Goal: Navigation & Orientation: Find specific page/section

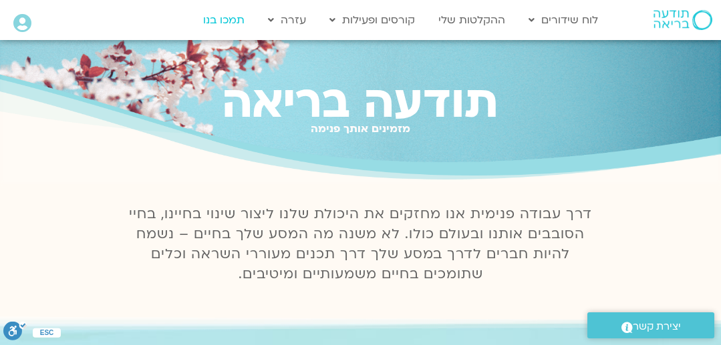
drag, startPoint x: 0, startPoint y: 0, endPoint x: 249, endPoint y: 15, distance: 249.0
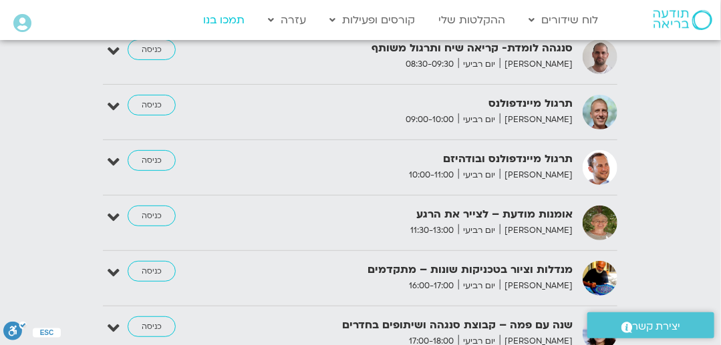
click at [247, 15] on link "תמכו בנו" at bounding box center [223, 19] width 55 height 25
click at [246, 15] on link "תמכו בנו" at bounding box center [223, 19] width 55 height 25
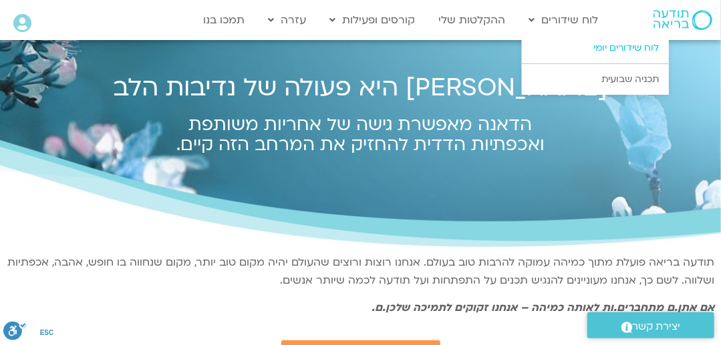
click at [621, 48] on link "לוח שידורים יומי" at bounding box center [595, 48] width 147 height 31
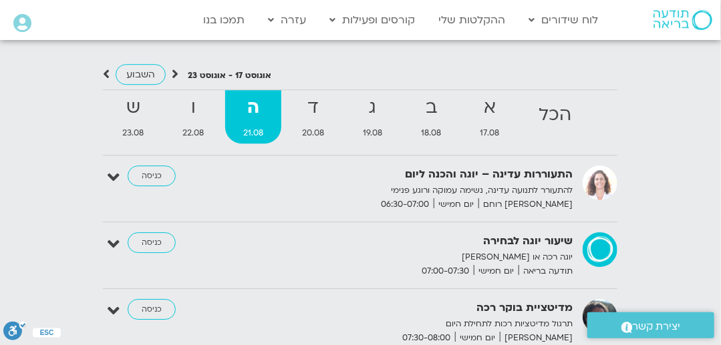
scroll to position [1323, 0]
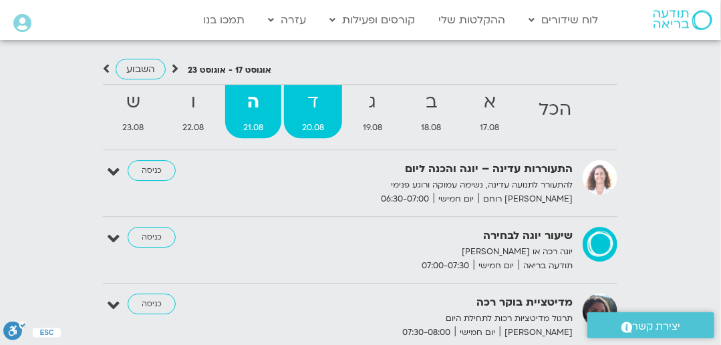
click at [313, 90] on strong "ד" at bounding box center [313, 103] width 58 height 30
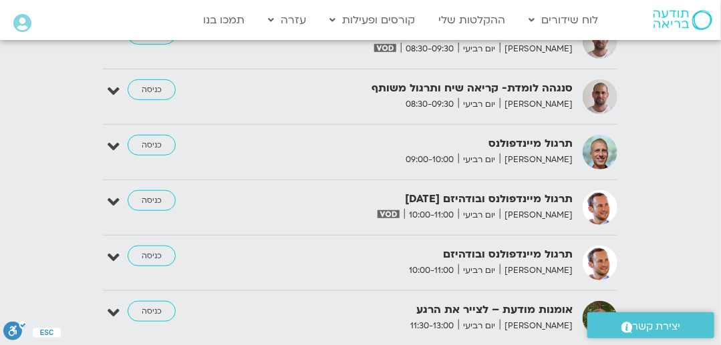
scroll to position [1934, 0]
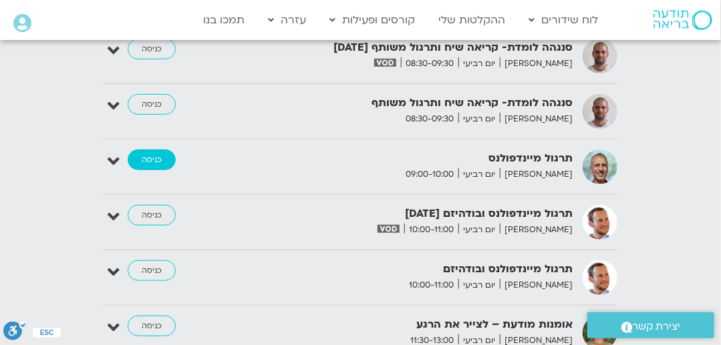
click at [155, 150] on link "כניסה" at bounding box center [152, 160] width 48 height 21
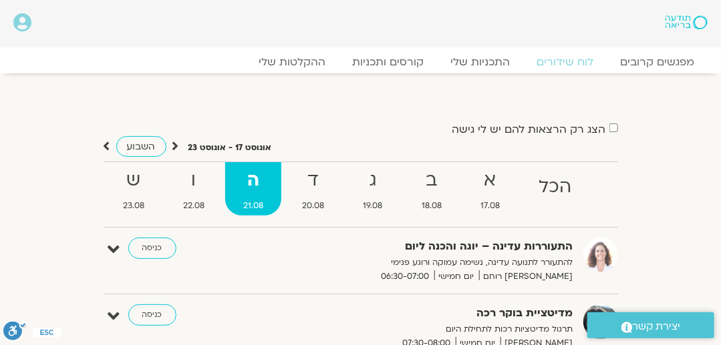
scroll to position [102, 0]
